Goal: Task Accomplishment & Management: Complete application form

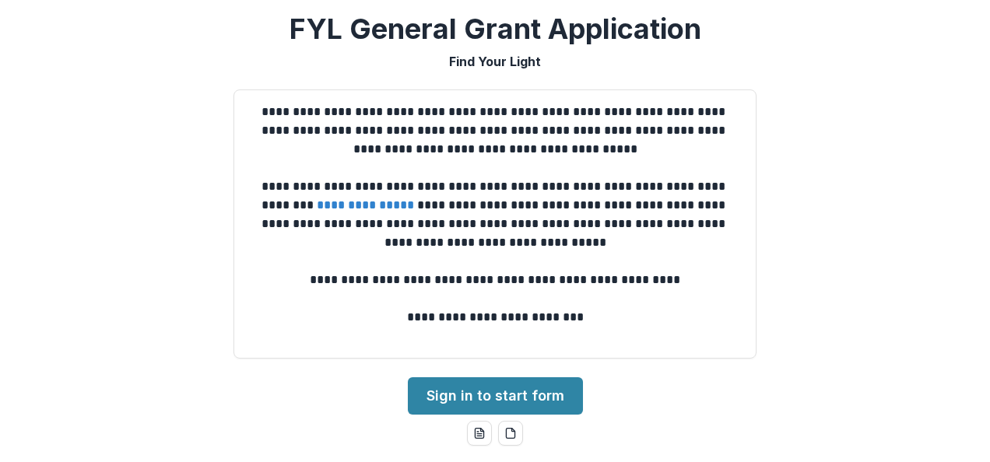
drag, startPoint x: 0, startPoint y: 0, endPoint x: 508, endPoint y: 101, distance: 518.0
click at [508, 101] on div "**********" at bounding box center [494, 223] width 523 height 269
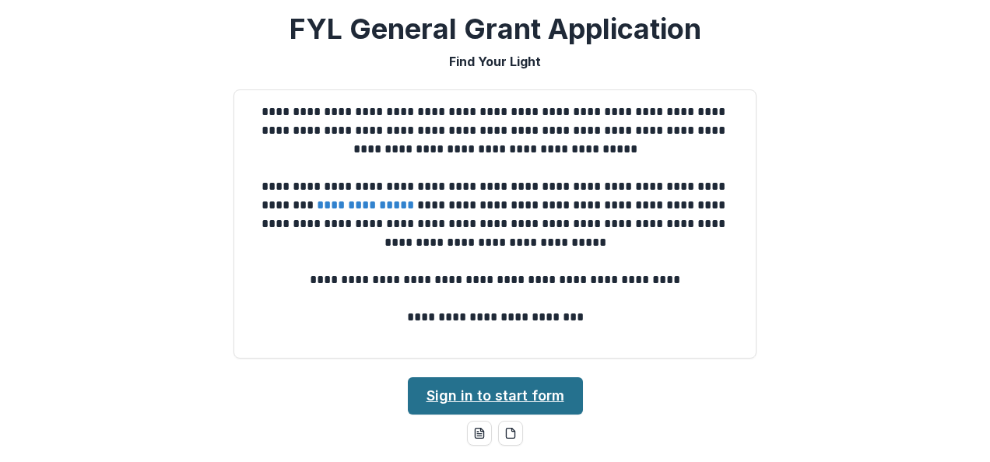
click at [504, 394] on link "Sign in to start form" at bounding box center [495, 395] width 175 height 37
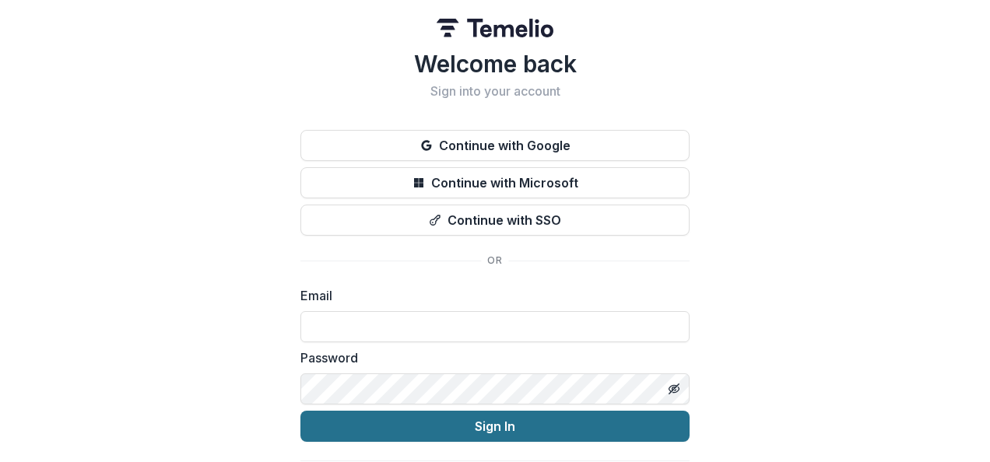
type input "**********"
click at [472, 425] on button "Sign In" at bounding box center [494, 426] width 389 height 31
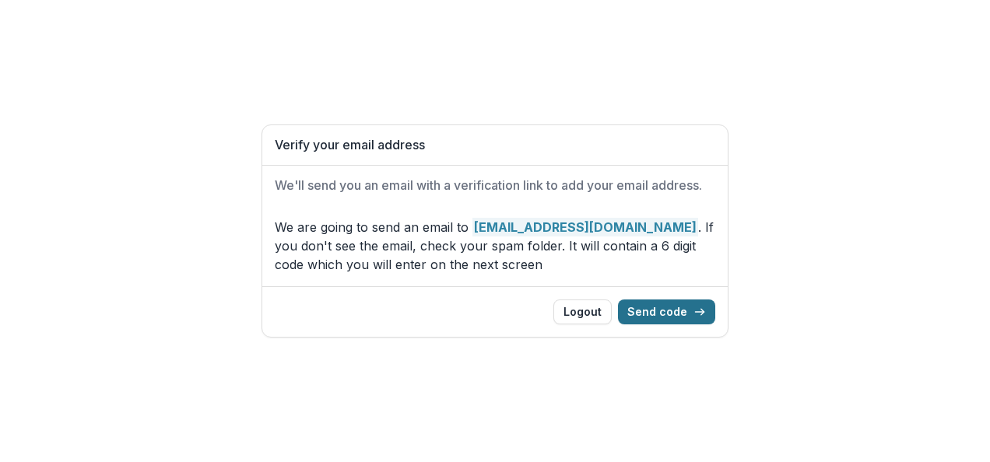
click at [695, 315] on button "Send code" at bounding box center [666, 312] width 97 height 25
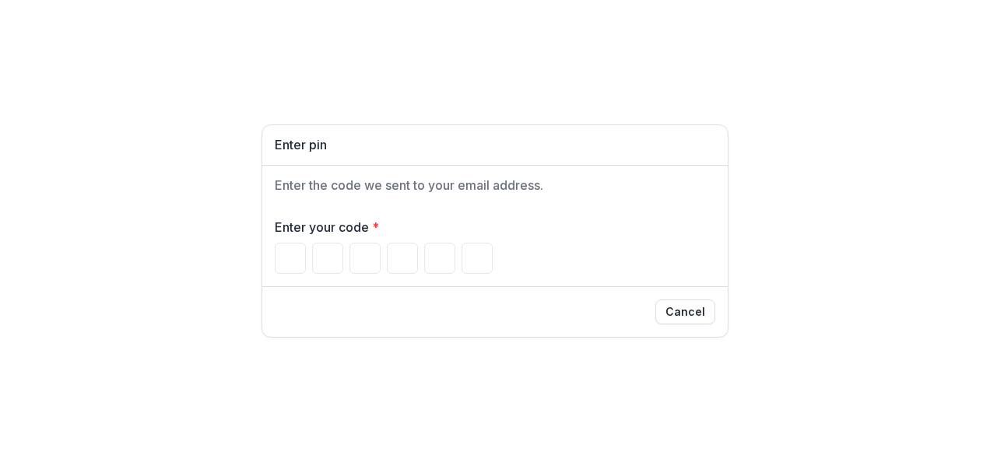
type input "*"
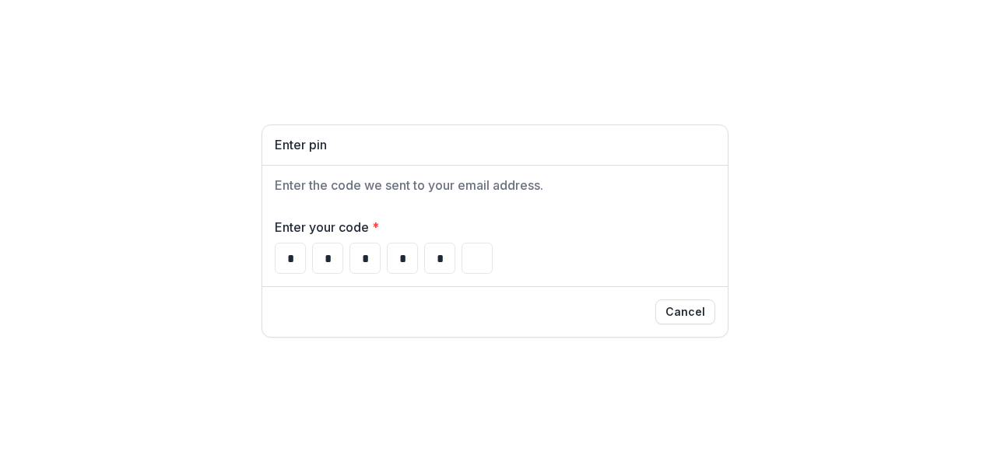
type input "*"
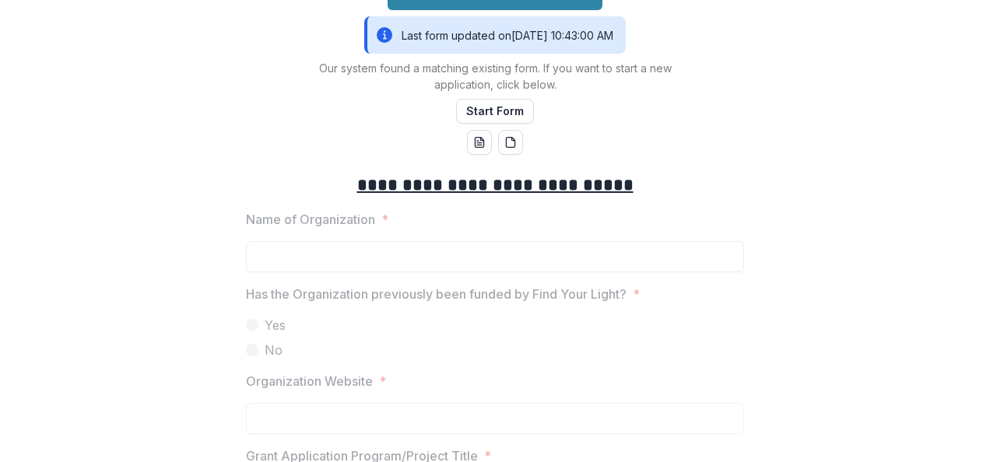
scroll to position [467, 0]
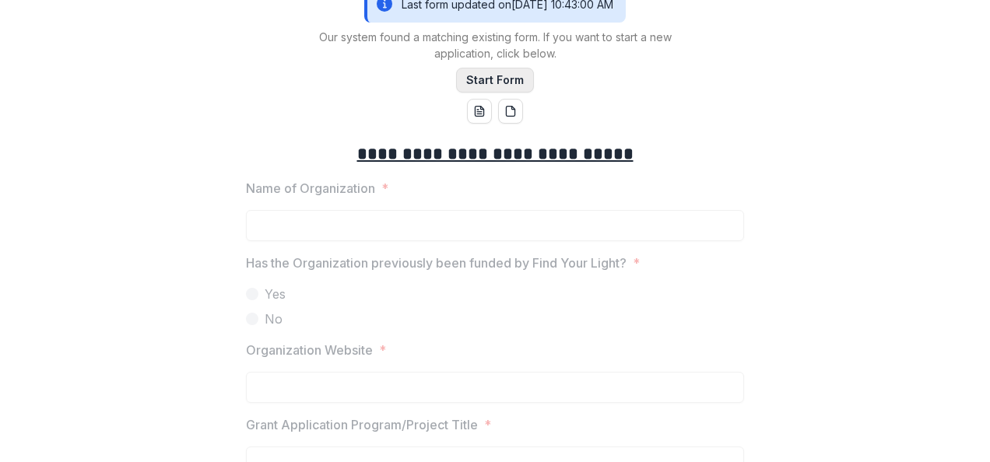
click at [475, 76] on button "Start Form" at bounding box center [495, 80] width 78 height 25
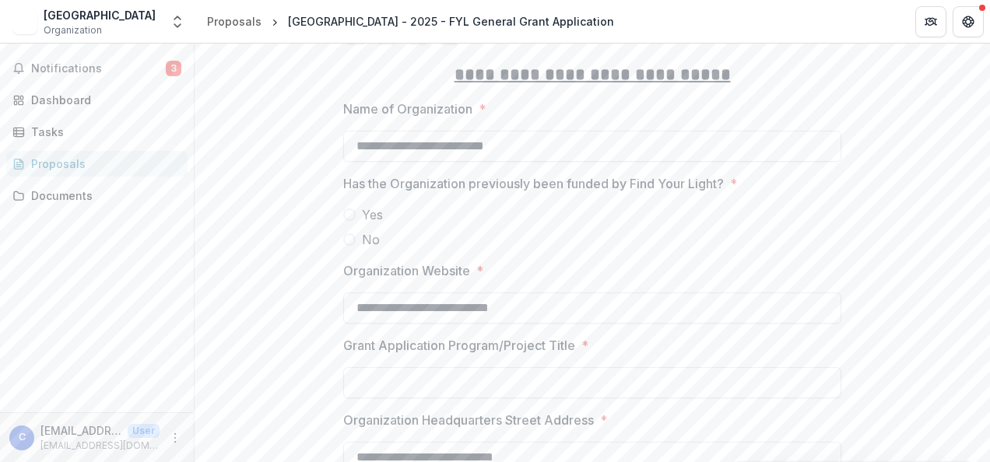
scroll to position [233, 0]
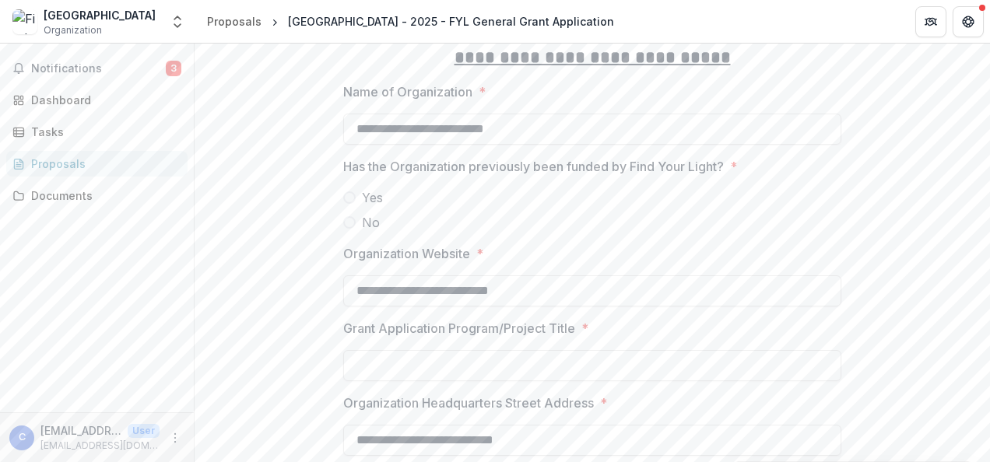
click at [366, 207] on span "Yes" at bounding box center [372, 197] width 21 height 19
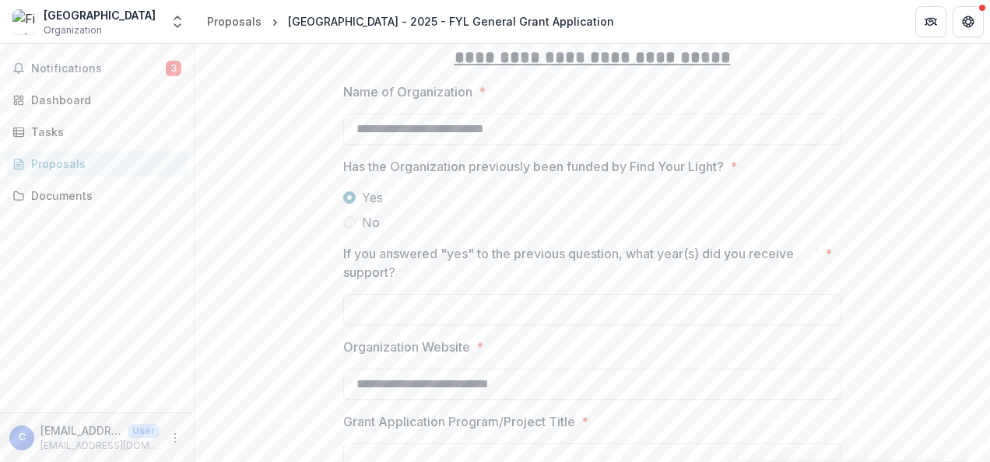
scroll to position [311, 0]
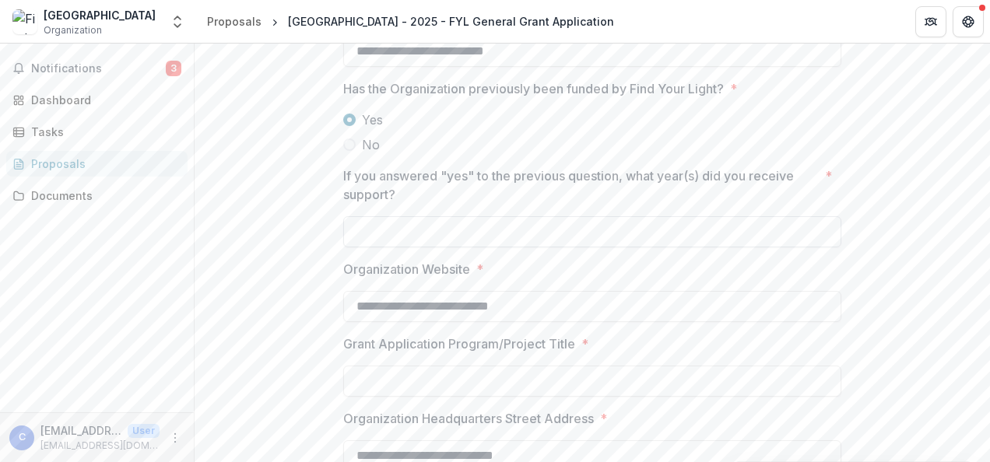
click at [517, 247] on input "If you answered "yes" to the previous question, what year(s) did you receive su…" at bounding box center [592, 231] width 498 height 31
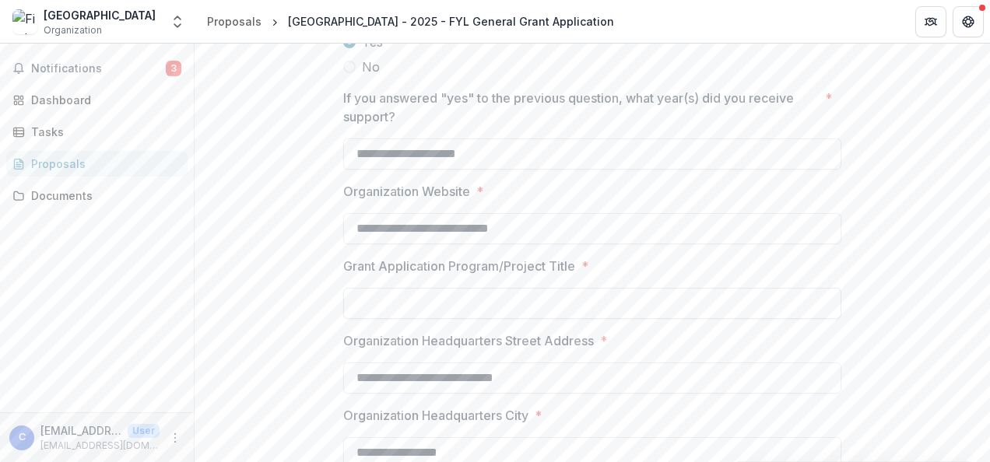
type input "**********"
click at [482, 319] on input "Grant Application Program/Project Title *" at bounding box center [592, 303] width 498 height 31
type input "**********"
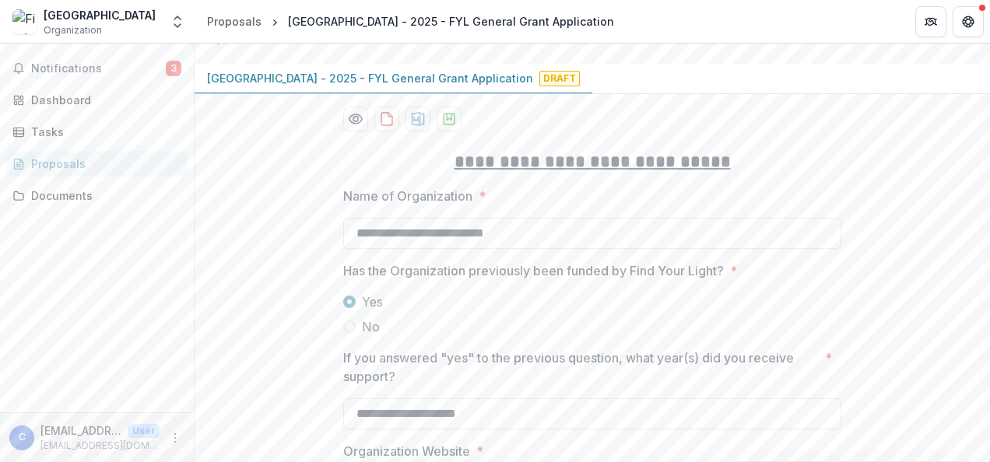
scroll to position [0, 0]
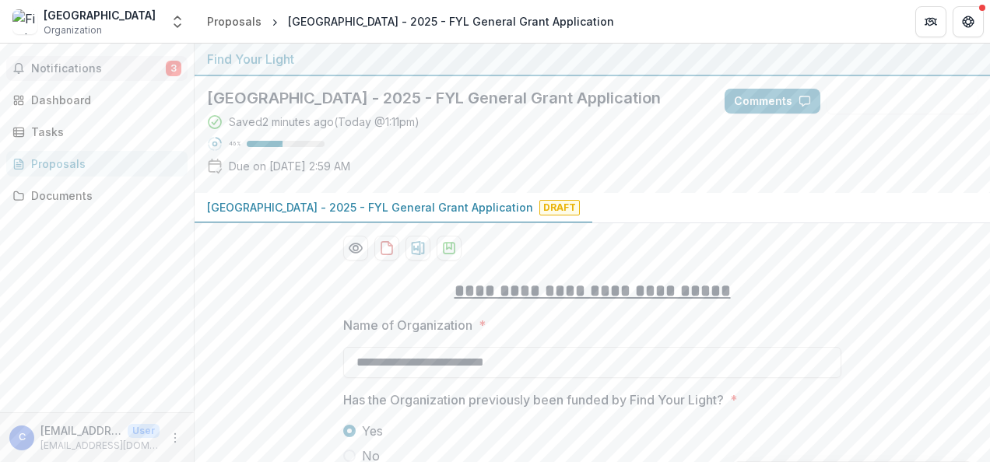
click at [73, 63] on span "Notifications" at bounding box center [98, 68] width 135 height 13
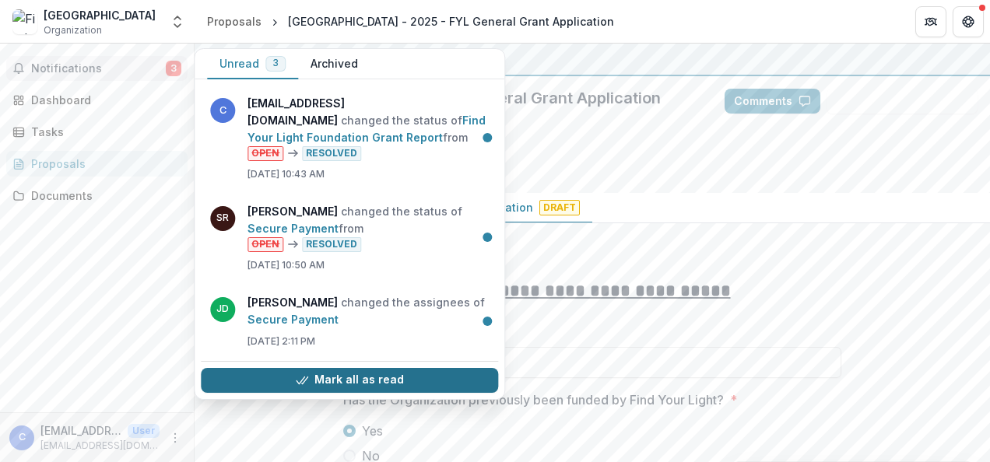
click at [335, 378] on button "Mark all as read" at bounding box center [349, 380] width 297 height 25
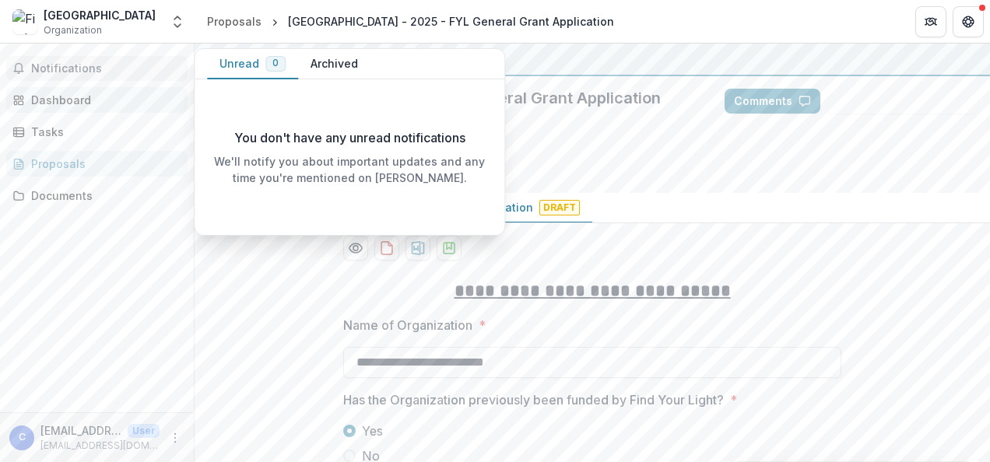
click at [79, 92] on div "Dashboard" at bounding box center [103, 100] width 144 height 16
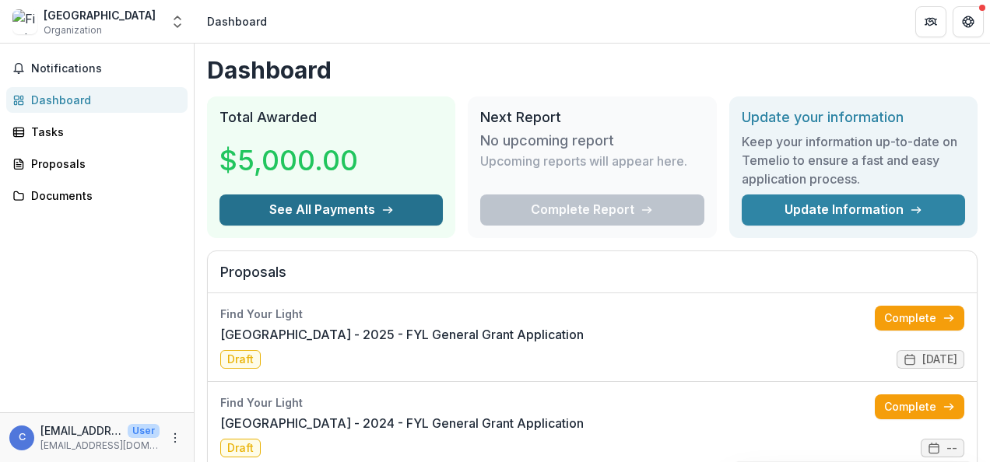
click at [363, 205] on button "See All Payments" at bounding box center [330, 210] width 223 height 31
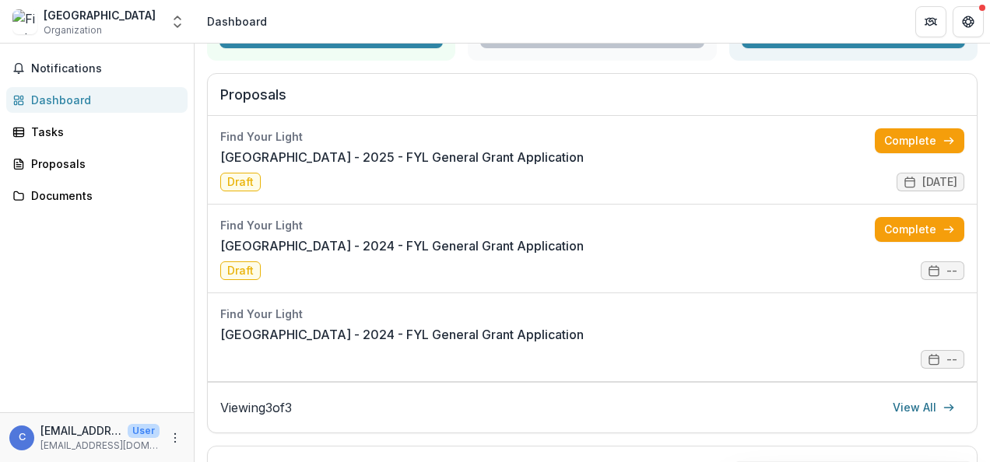
scroll to position [131, 0]
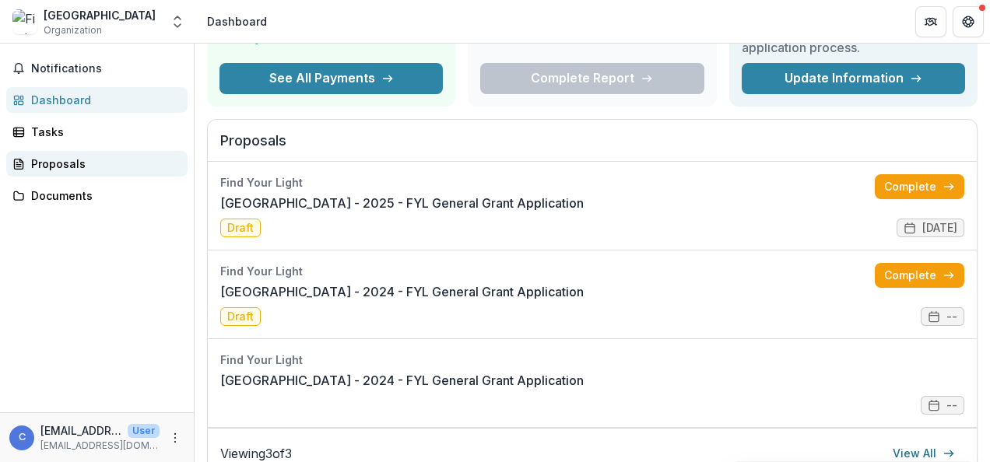
click at [62, 156] on div "Proposals" at bounding box center [103, 164] width 144 height 16
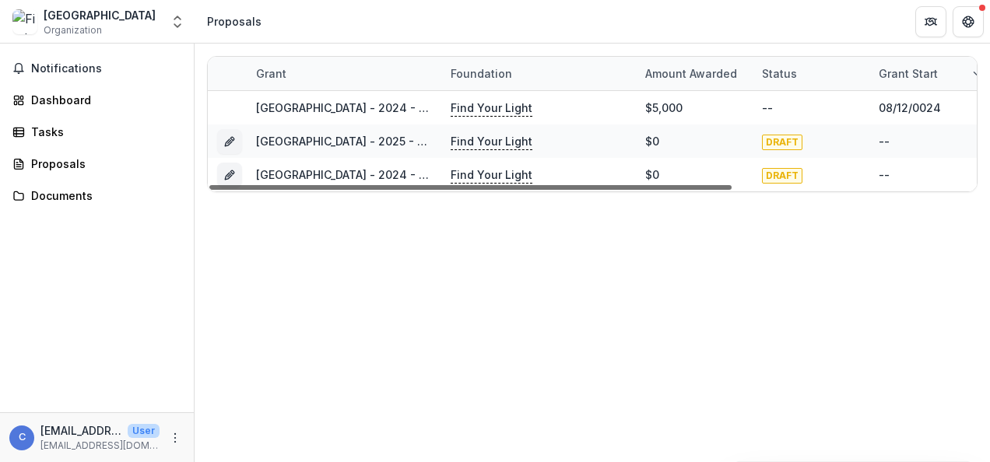
drag, startPoint x: 353, startPoint y: 186, endPoint x: 254, endPoint y: 198, distance: 100.3
click at [254, 190] on div at bounding box center [470, 187] width 522 height 5
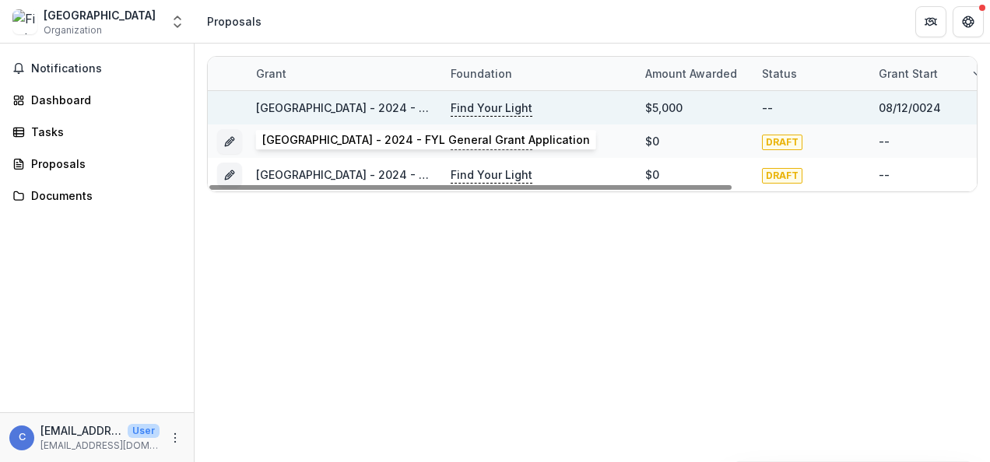
click at [384, 106] on link "[GEOGRAPHIC_DATA] - 2024 - FYL General Grant Application" at bounding box center [420, 107] width 328 height 13
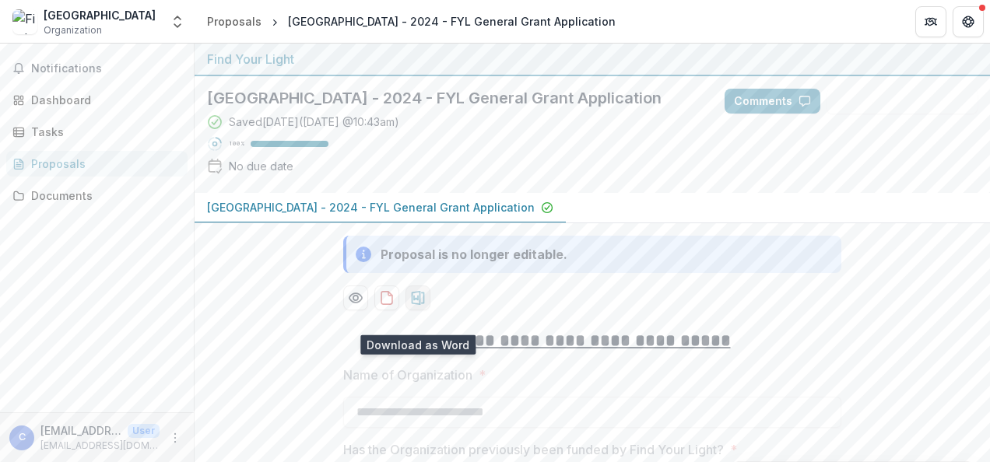
click at [415, 306] on icon "download-proposal" at bounding box center [418, 298] width 16 height 16
click at [243, 26] on div "Proposals" at bounding box center [234, 21] width 54 height 16
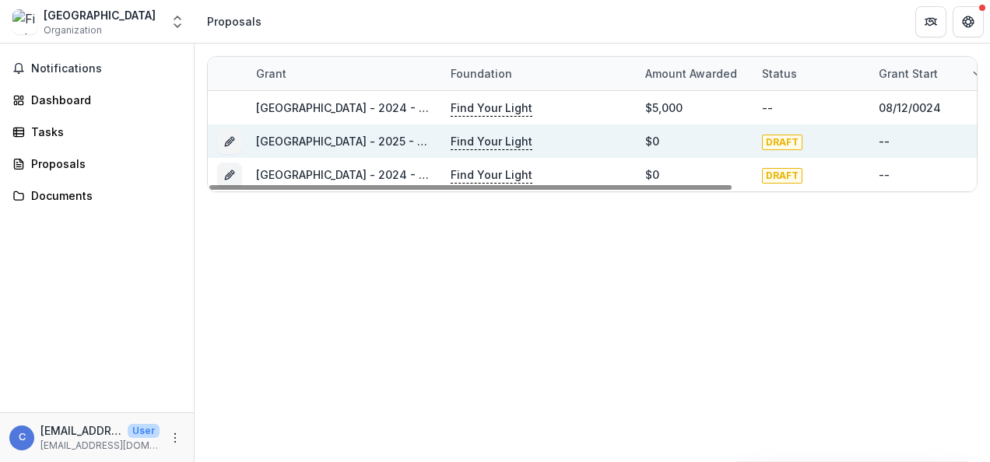
click at [350, 138] on link "[GEOGRAPHIC_DATA] - 2025 - FYL General Grant Application" at bounding box center [419, 141] width 326 height 13
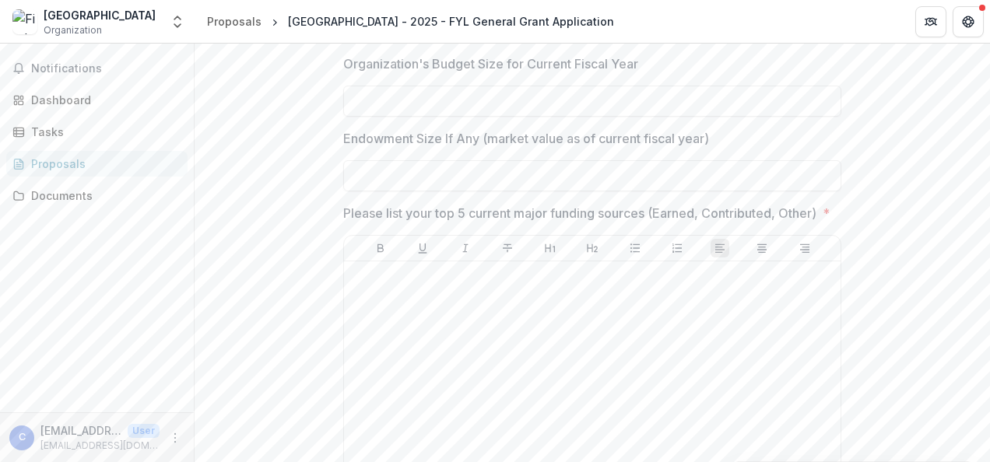
scroll to position [934, 0]
